Goal: Task Accomplishment & Management: Use online tool/utility

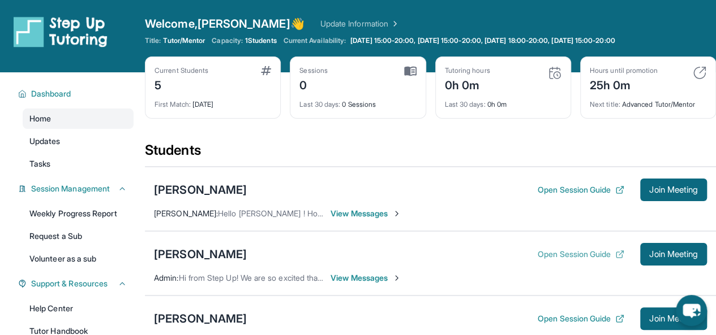
click at [544, 252] on button "Open Session Guide" at bounding box center [580, 254] width 87 height 11
click at [656, 259] on button "Join Meeting" at bounding box center [673, 254] width 67 height 23
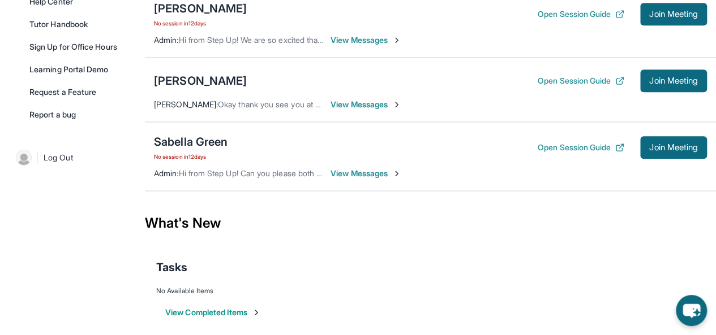
scroll to position [315, 0]
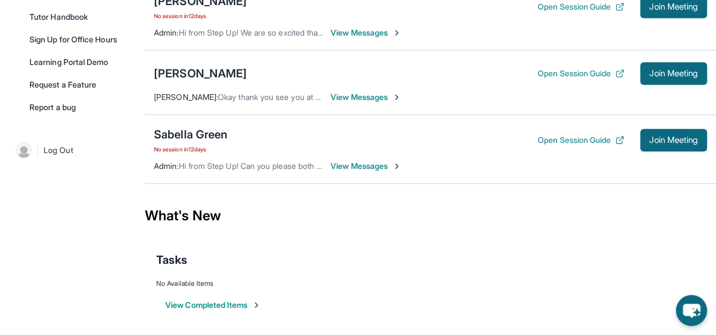
click at [397, 62] on div "Noah Ledezma Open Session Guide Join Meeting" at bounding box center [430, 73] width 553 height 23
drag, startPoint x: 378, startPoint y: 102, endPoint x: 563, endPoint y: 72, distance: 187.9
click at [563, 72] on button "Open Session Guide" at bounding box center [580, 73] width 87 height 11
click at [364, 92] on span "View Messages" at bounding box center [365, 97] width 71 height 11
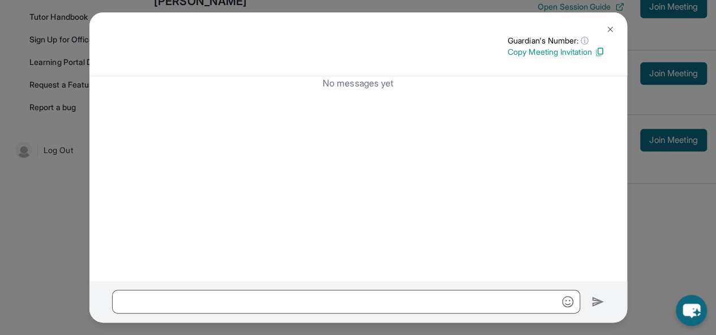
drag, startPoint x: 605, startPoint y: 42, endPoint x: 603, endPoint y: 51, distance: 9.3
click at [603, 51] on div "Guardian's Number: ⓘ This isn't the guardian's real number — it's a private for…" at bounding box center [357, 44] width 537 height 64
click at [606, 40] on button at bounding box center [610, 29] width 23 height 23
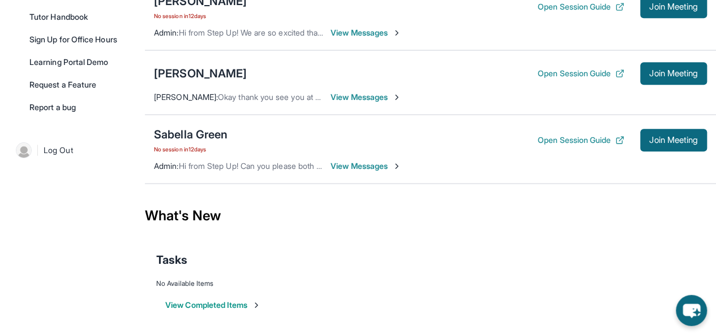
click at [276, 59] on div "Noah Ledezma Open Session Guide Join Meeting Hannah Maddox : Okay thank you see…" at bounding box center [430, 82] width 571 height 64
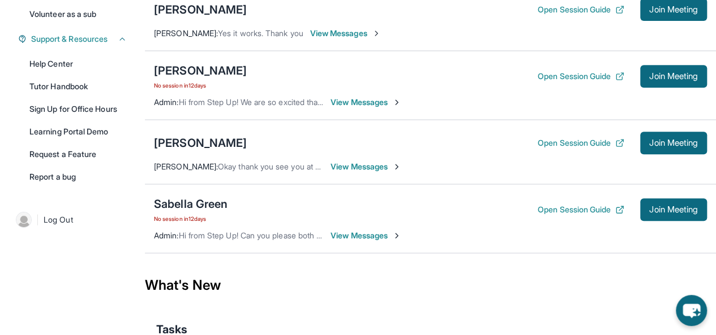
scroll to position [244, 0]
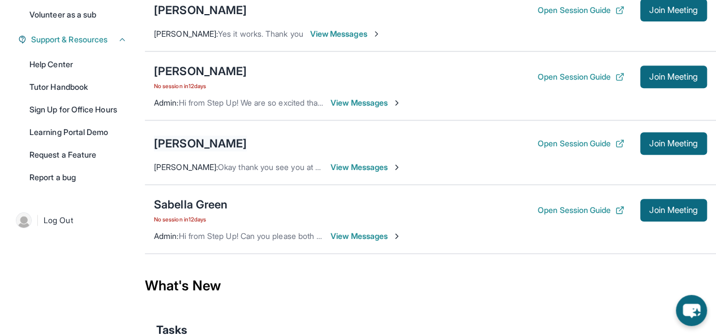
click at [199, 144] on div "[PERSON_NAME]" at bounding box center [200, 144] width 93 height 16
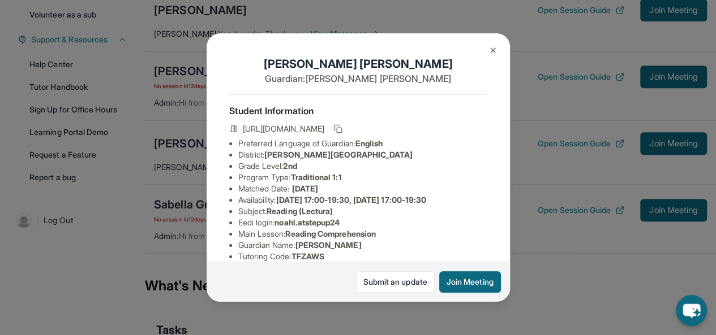
click at [492, 48] on img at bounding box center [492, 50] width 9 height 9
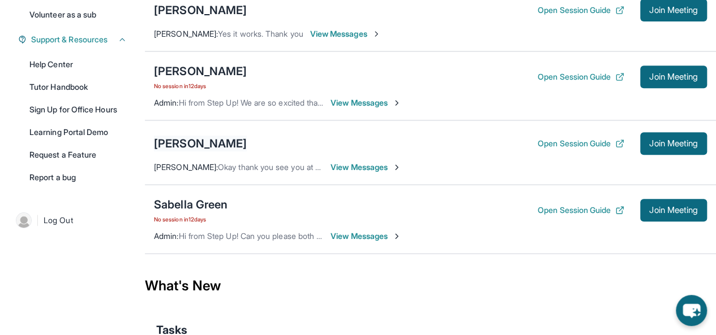
click at [226, 141] on div "[PERSON_NAME]" at bounding box center [200, 144] width 93 height 16
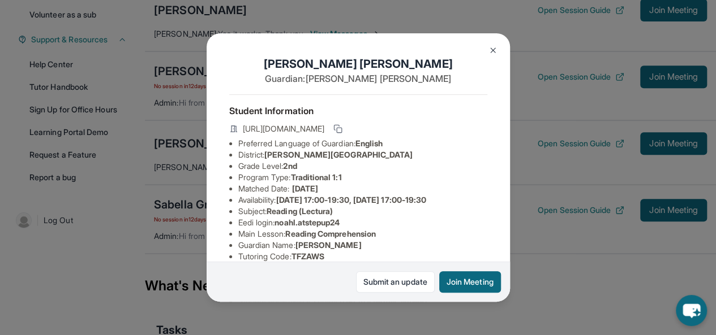
drag, startPoint x: 455, startPoint y: 281, endPoint x: 451, endPoint y: 276, distance: 6.9
click at [451, 276] on button "Join Meeting" at bounding box center [470, 282] width 62 height 21
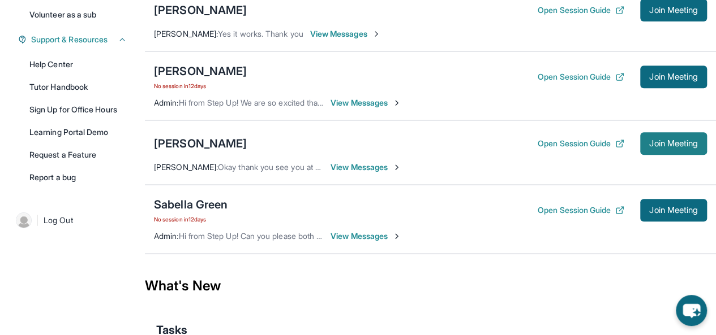
click at [678, 150] on button "Join Meeting" at bounding box center [673, 143] width 67 height 23
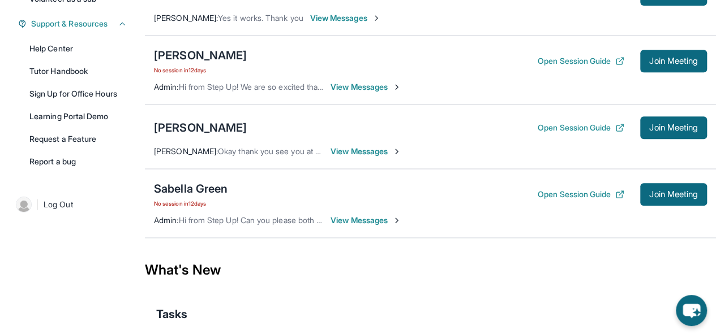
scroll to position [253, 0]
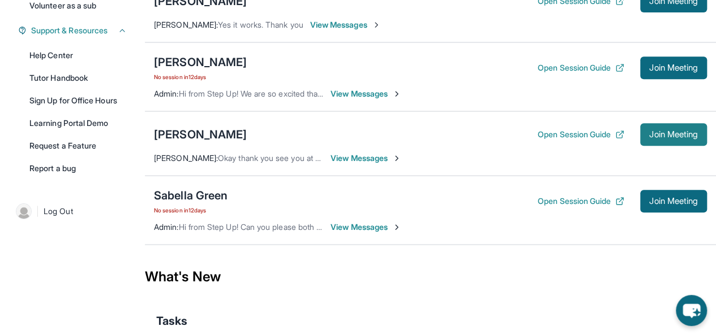
click at [649, 134] on span "Join Meeting" at bounding box center [673, 134] width 49 height 7
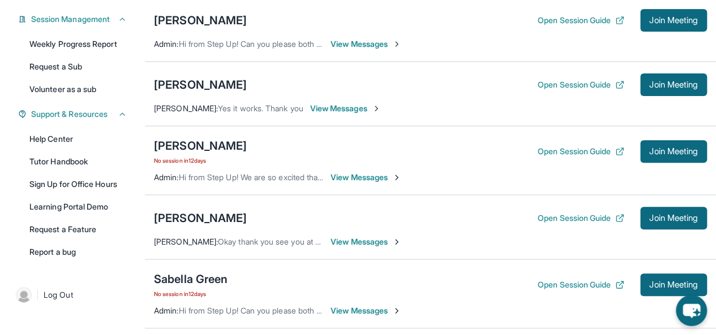
scroll to position [170, 0]
click at [503, 224] on div "[PERSON_NAME] Open Session Guide Join Meeting" at bounding box center [430, 218] width 553 height 23
click at [561, 213] on button "Open Session Guide" at bounding box center [580, 218] width 87 height 11
click at [661, 216] on span "Join Meeting" at bounding box center [673, 218] width 49 height 7
